Goal: Use online tool/utility: Utilize a website feature to perform a specific function

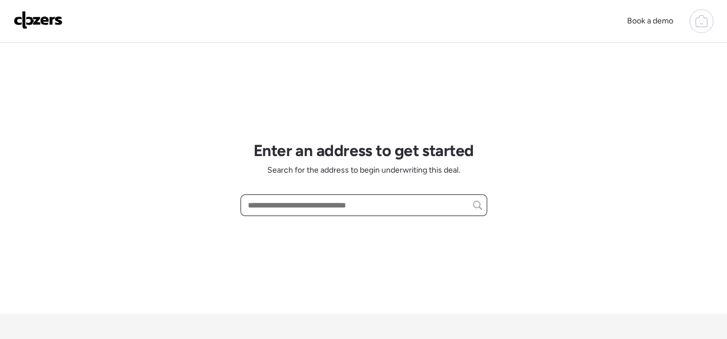
click at [286, 199] on input "text" at bounding box center [364, 205] width 237 height 16
paste input "**********"
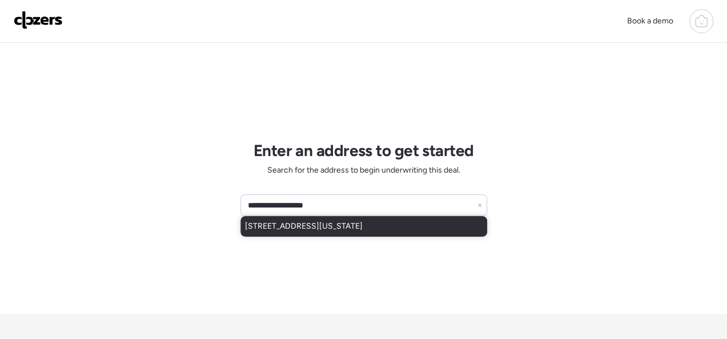
click at [274, 227] on span "[STREET_ADDRESS][US_STATE]" at bounding box center [304, 226] width 118 height 11
type input "**********"
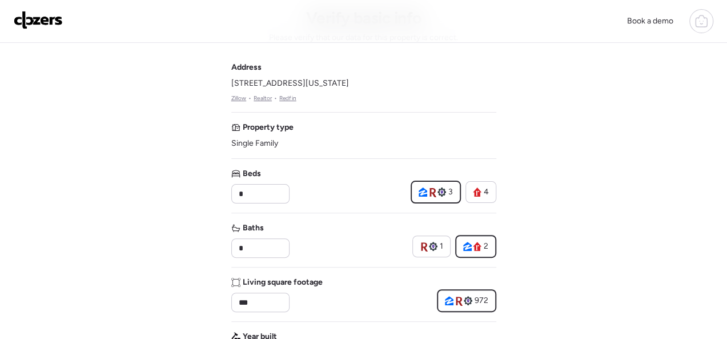
scroll to position [57, 0]
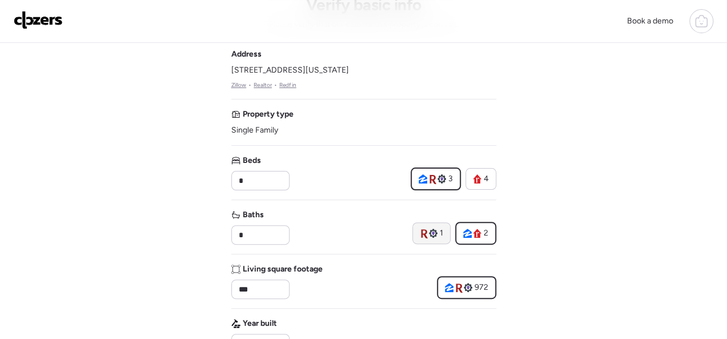
click at [427, 231] on icon at bounding box center [424, 233] width 8 height 10
type input "*"
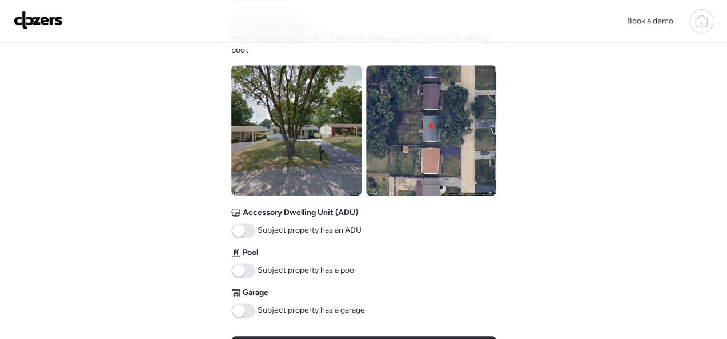
scroll to position [457, 0]
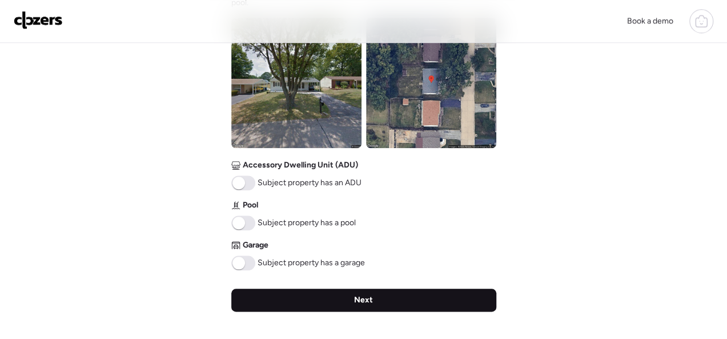
click at [379, 294] on div "Next" at bounding box center [363, 300] width 265 height 23
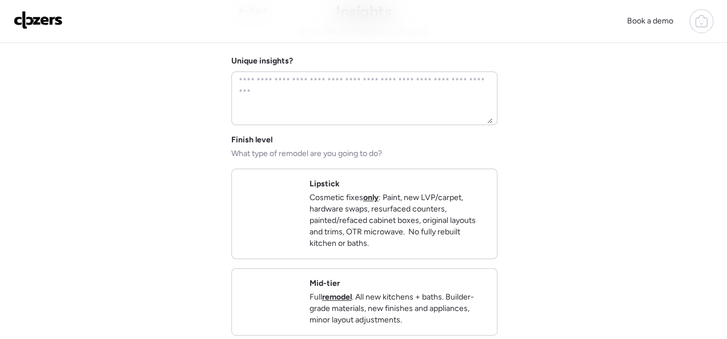
scroll to position [114, 0]
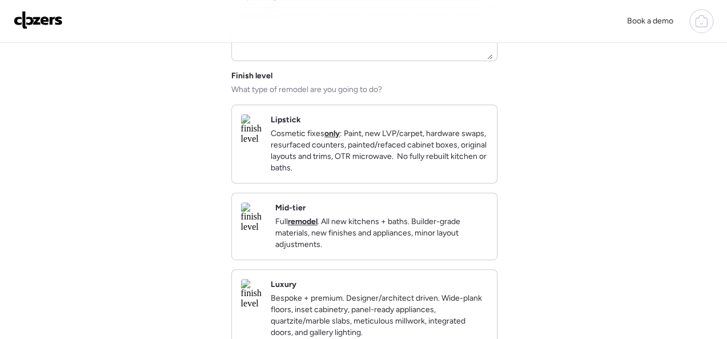
click at [413, 217] on div "Mid-tier Full remodel . All new kitchens + baths. Builder-grade materials, new …" at bounding box center [381, 226] width 213 height 48
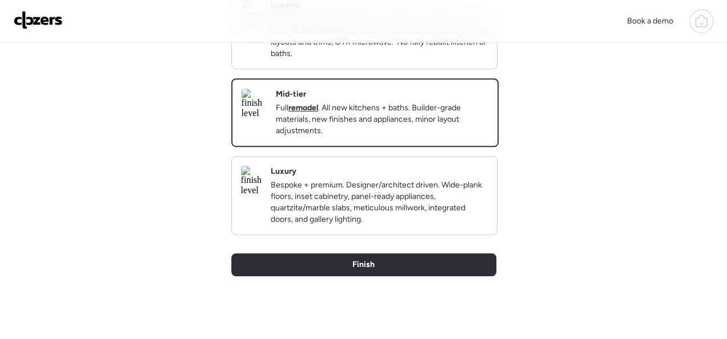
scroll to position [286, 0]
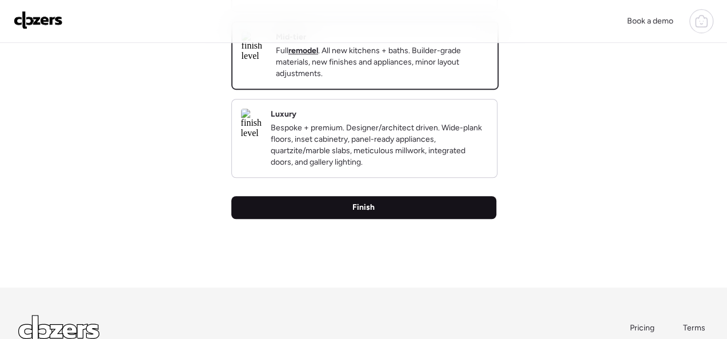
click at [376, 219] on div "Finish" at bounding box center [363, 207] width 265 height 23
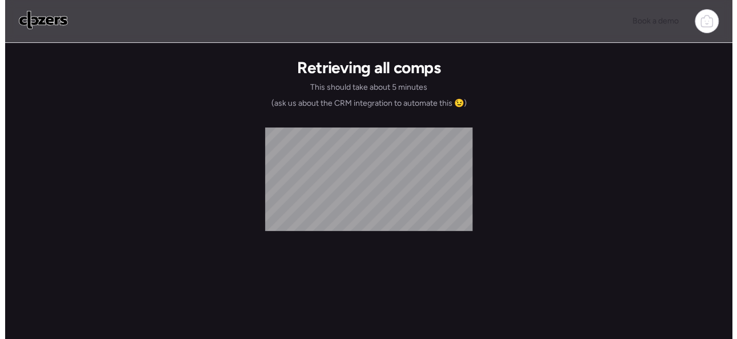
scroll to position [0, 0]
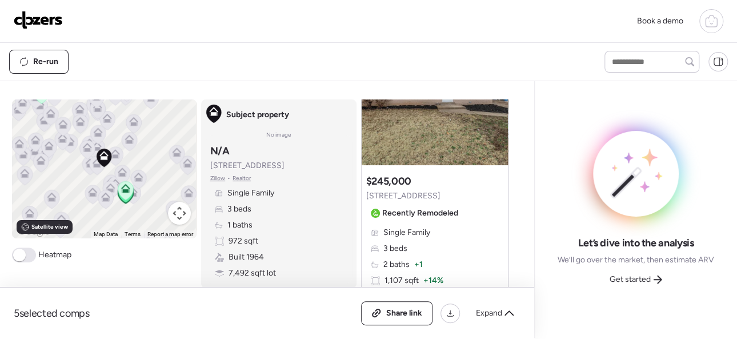
scroll to position [114, 0]
click at [646, 275] on span "Get started" at bounding box center [630, 279] width 41 height 11
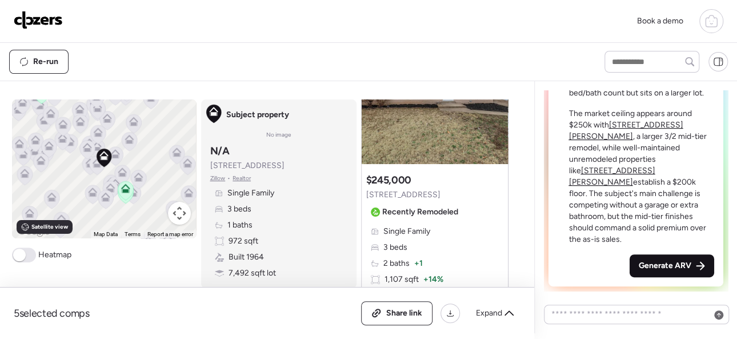
click at [651, 266] on span "Generate ARV" at bounding box center [665, 265] width 53 height 11
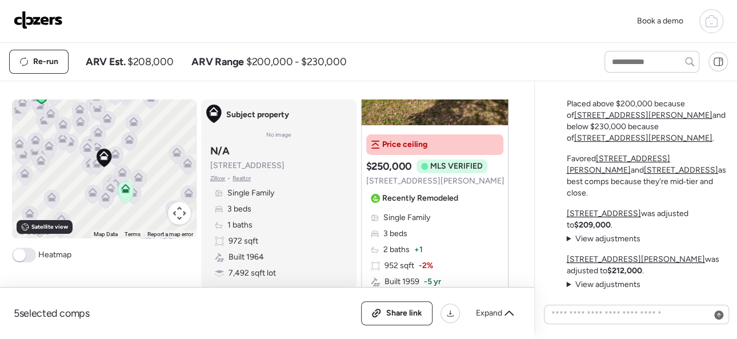
scroll to position [2171, 0]
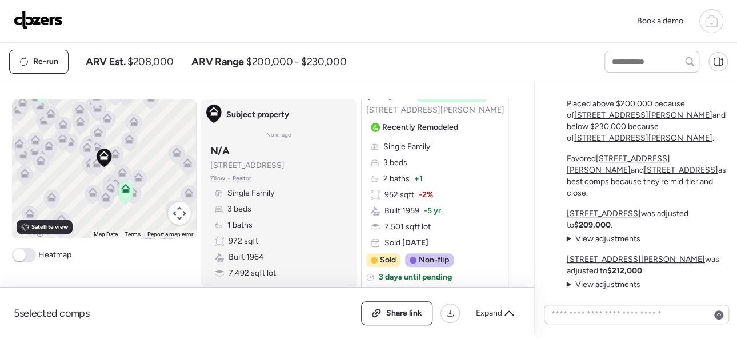
click at [558, 62] on div "Re-run ARV Est. $208,000 ARV Range $200,000 - $230,000" at bounding box center [296, 62] width 575 height 24
